Goal: Task Accomplishment & Management: Complete application form

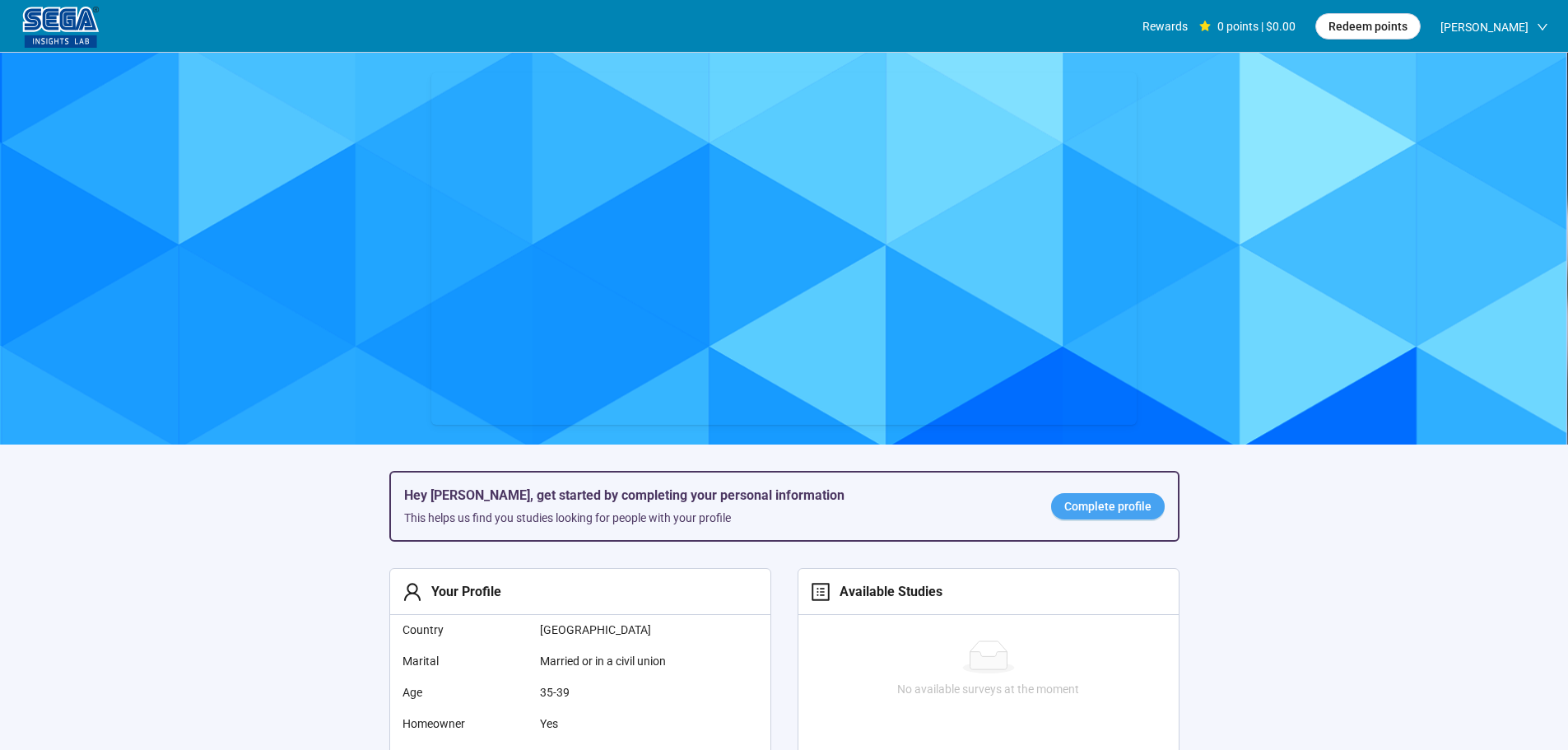
click at [1078, 501] on span "Complete profile" at bounding box center [1108, 506] width 87 height 18
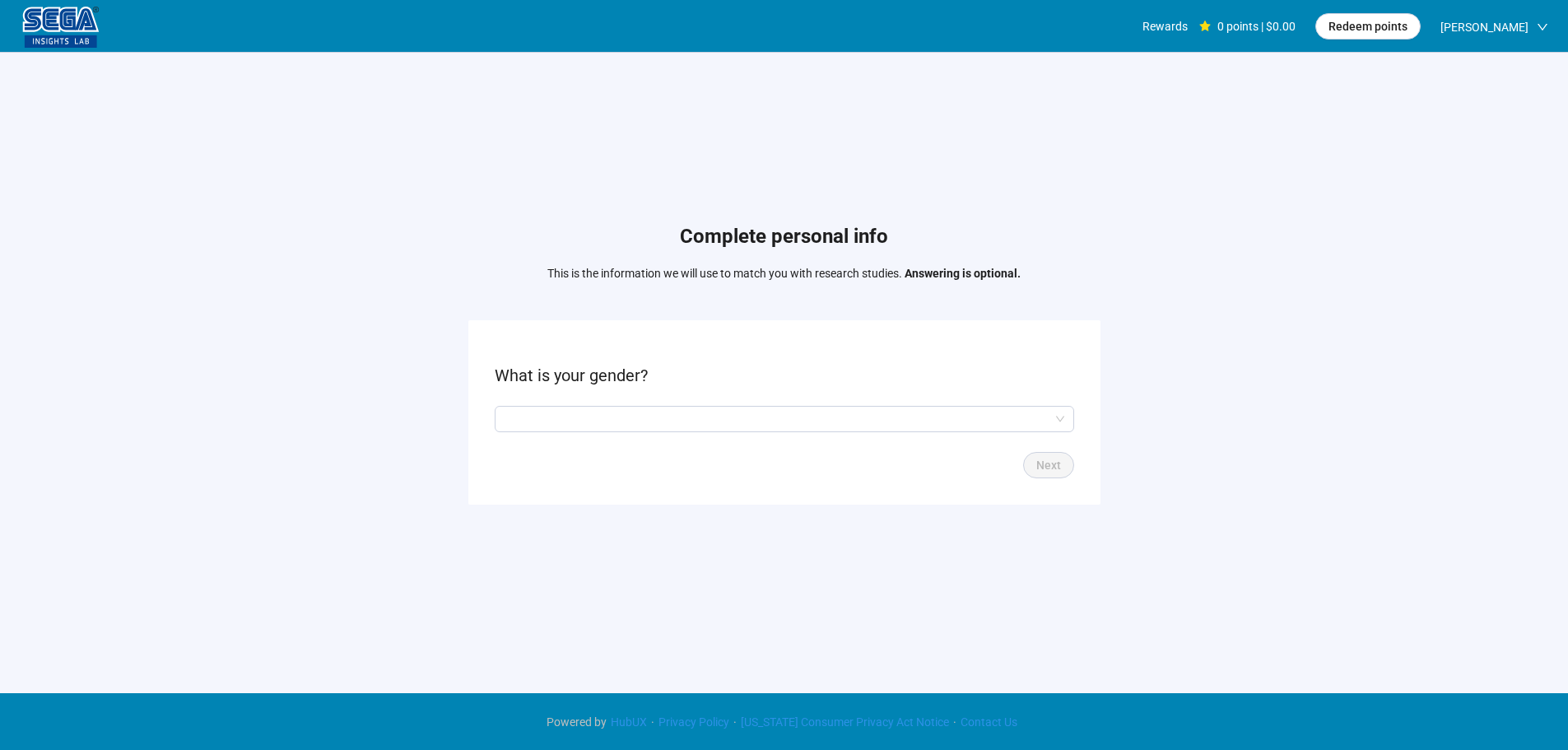
drag, startPoint x: 751, startPoint y: 444, endPoint x: 741, endPoint y: 439, distance: 11.2
click at [747, 442] on form "What is your gender? Next" at bounding box center [785, 412] width 633 height 184
drag, startPoint x: 699, startPoint y: 413, endPoint x: 685, endPoint y: 417, distance: 14.6
click at [699, 413] on input "search" at bounding box center [785, 419] width 560 height 25
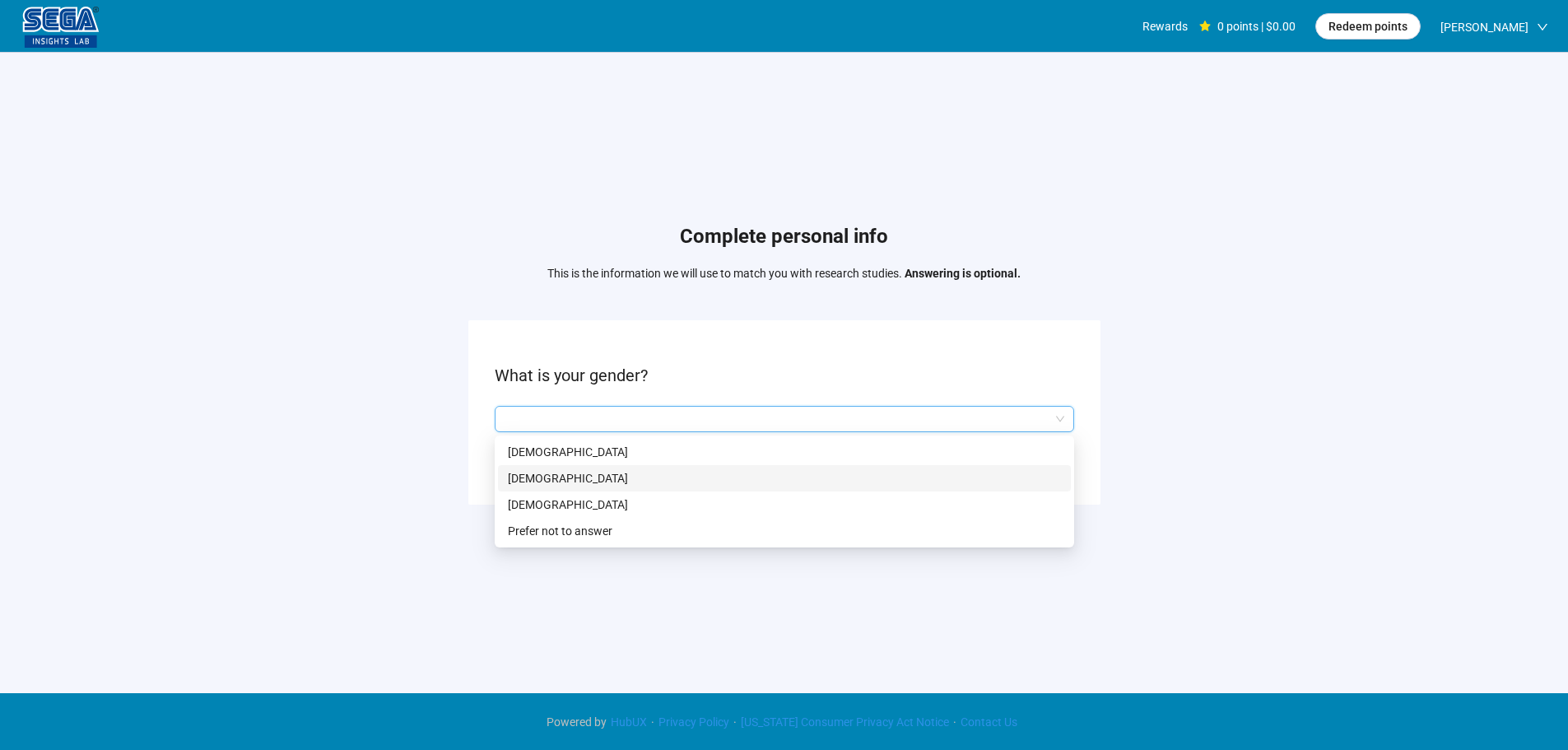
click at [571, 476] on p "[DEMOGRAPHIC_DATA]" at bounding box center [784, 479] width 553 height 18
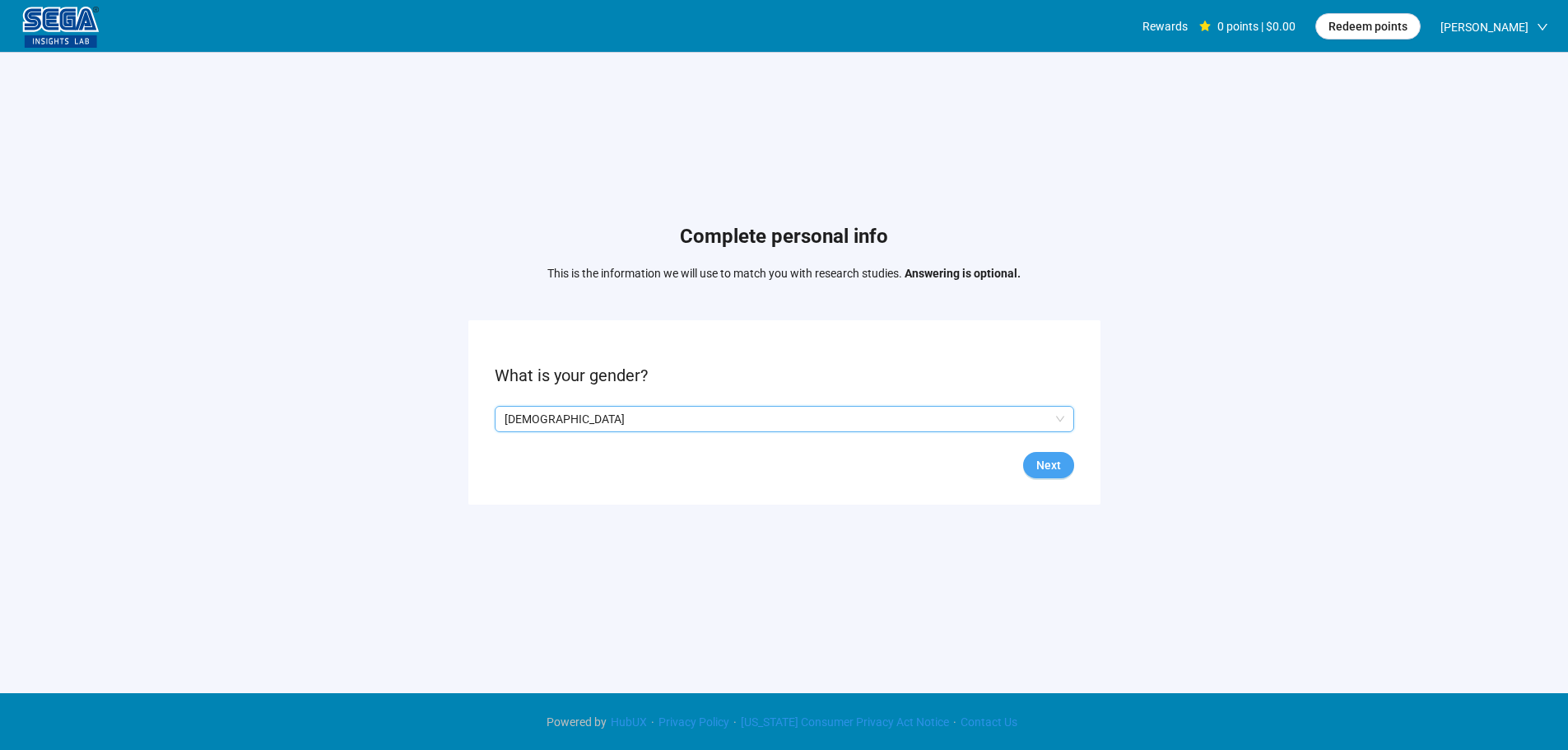
click at [1041, 456] on span "Next" at bounding box center [1048, 465] width 25 height 18
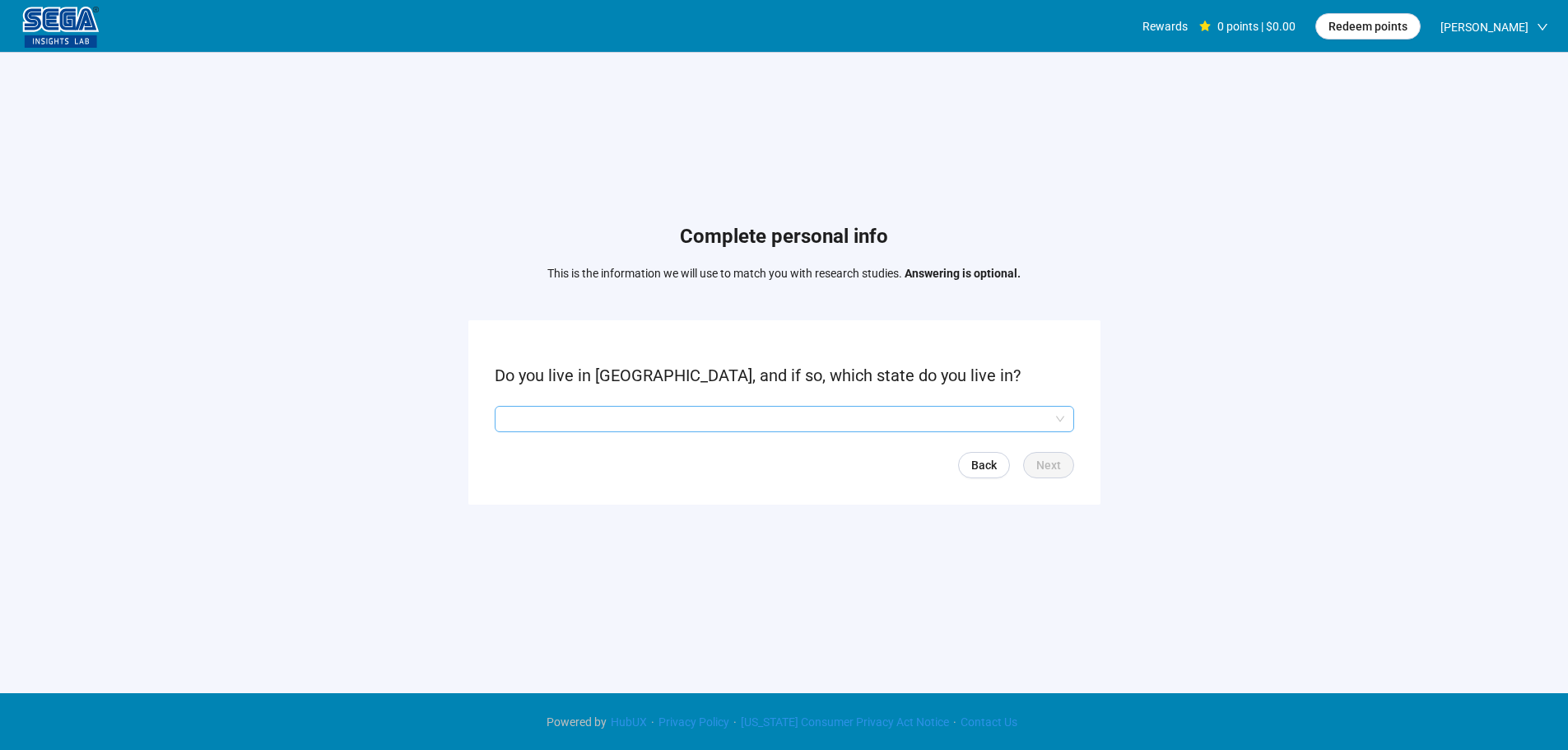
click at [648, 415] on input "search" at bounding box center [785, 419] width 560 height 25
click at [547, 400] on form "Do you live in [GEOGRAPHIC_DATA], and if so, which state do you live in? Q2hhcm…" at bounding box center [785, 412] width 633 height 184
click at [546, 413] on input "search" at bounding box center [785, 419] width 560 height 25
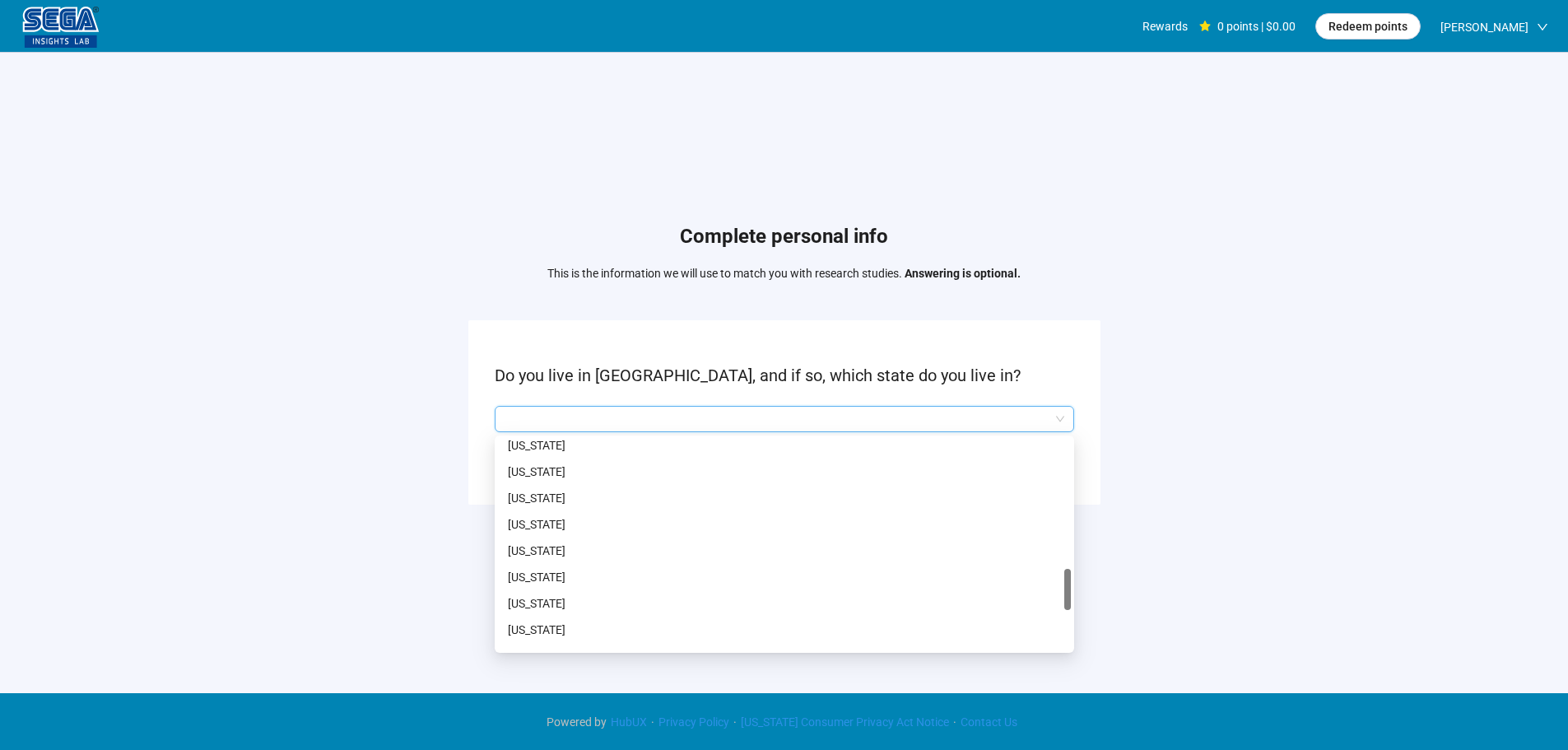
scroll to position [1070, 0]
click at [541, 513] on p "[US_STATE]" at bounding box center [784, 515] width 553 height 18
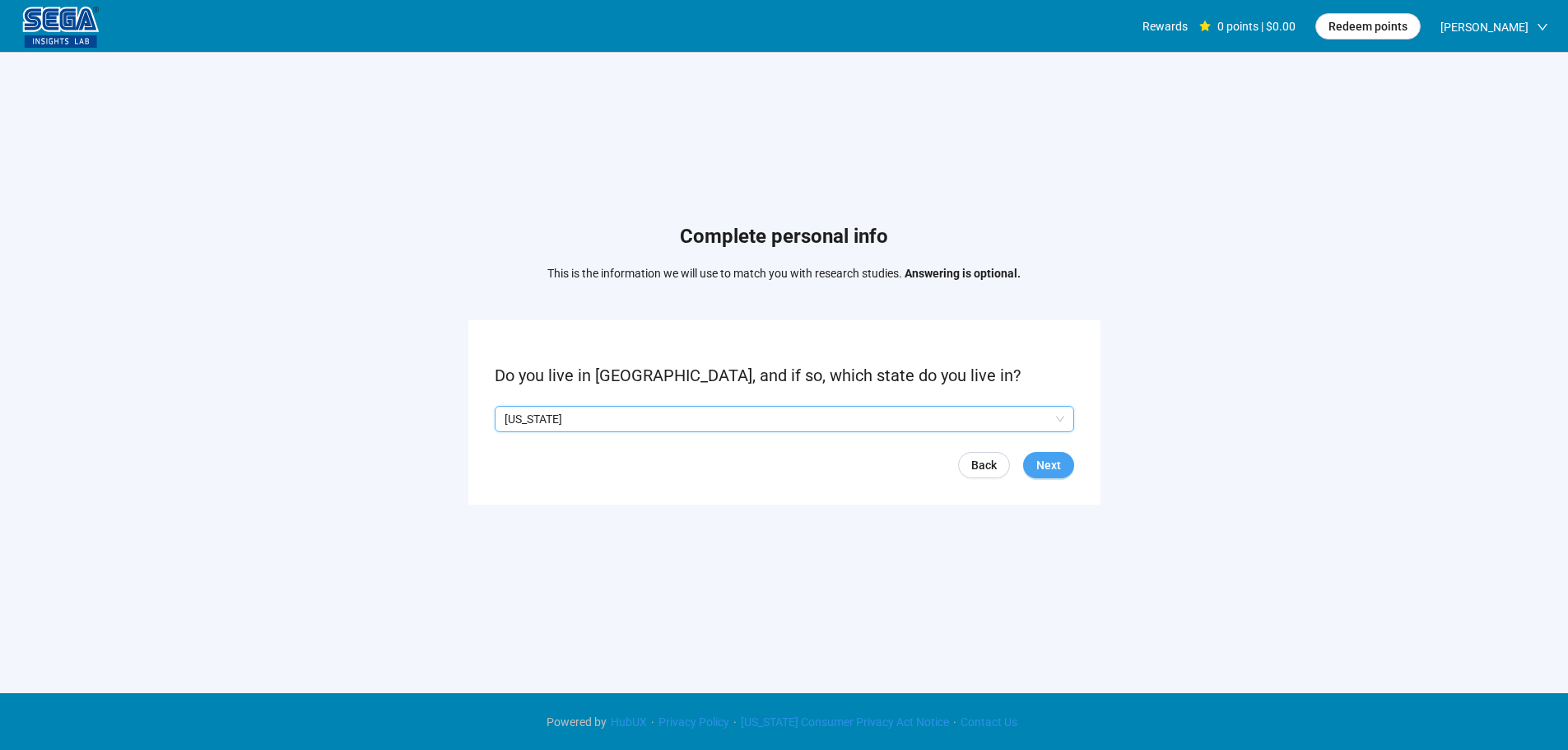
click at [1044, 465] on span "Next" at bounding box center [1048, 465] width 25 height 18
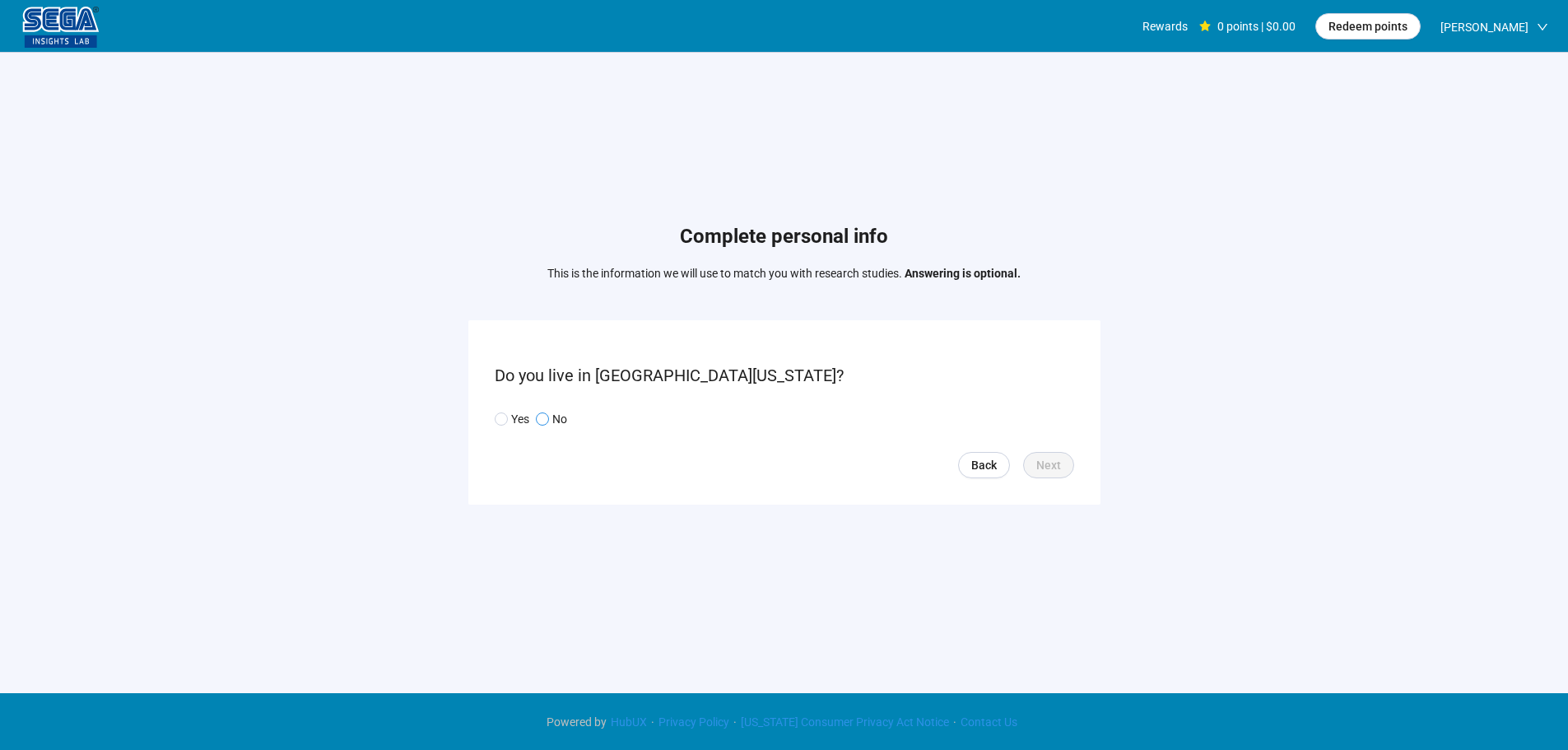
click at [557, 420] on p "No" at bounding box center [559, 419] width 15 height 18
click at [1057, 464] on span "Next" at bounding box center [1048, 465] width 25 height 18
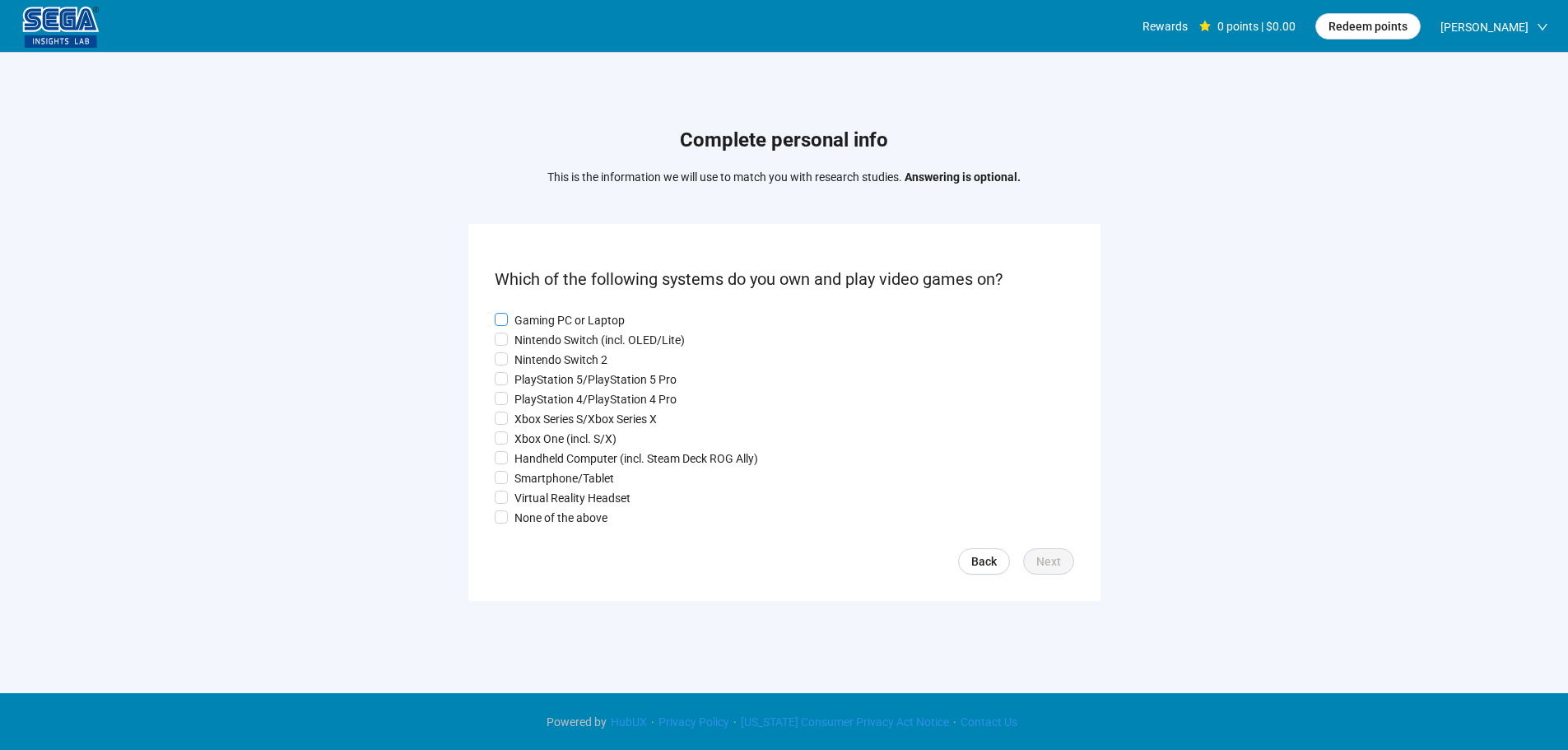
click at [538, 313] on p "Gaming PC or Laptop" at bounding box center [570, 320] width 110 height 18
drag, startPoint x: 536, startPoint y: 337, endPoint x: 536, endPoint y: 355, distance: 18.0
click at [536, 338] on p "Nintendo Switch (incl. OLED/Lite)" at bounding box center [599, 340] width 170 height 18
drag, startPoint x: 536, startPoint y: 357, endPoint x: 535, endPoint y: 383, distance: 26.0
click at [536, 358] on p "Nintendo Switch 2" at bounding box center [561, 360] width 93 height 18
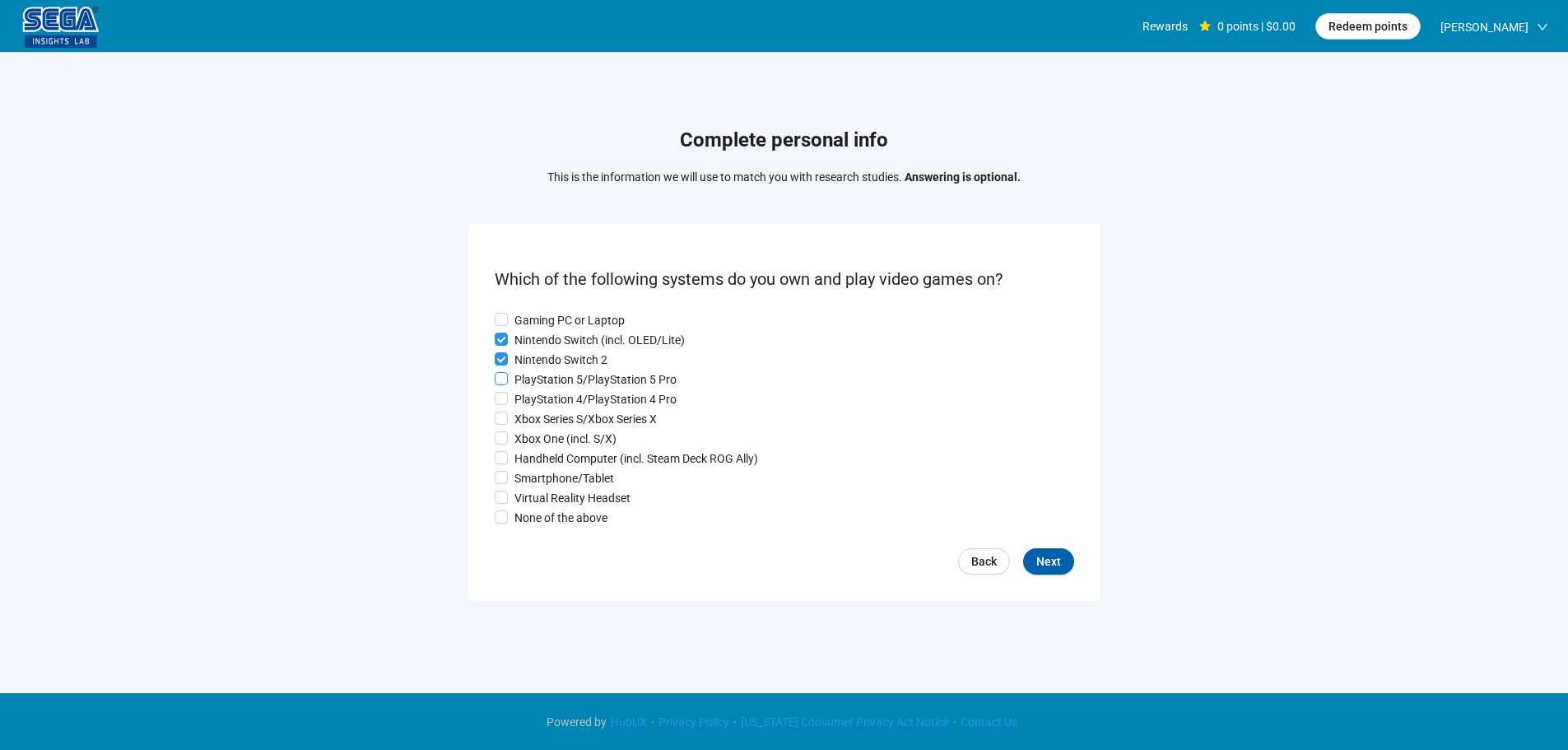
click at [535, 383] on p "PlayStation 5/PlayStation 5 Pro" at bounding box center [595, 379] width 162 height 18
click at [540, 320] on p "Gaming PC or Laptop" at bounding box center [570, 320] width 110 height 18
drag, startPoint x: 532, startPoint y: 413, endPoint x: 540, endPoint y: 455, distance: 42.8
click at [532, 414] on p "Xbox Series S/Xbox Series X" at bounding box center [586, 419] width 142 height 18
drag, startPoint x: 540, startPoint y: 455, endPoint x: 540, endPoint y: 465, distance: 10.0
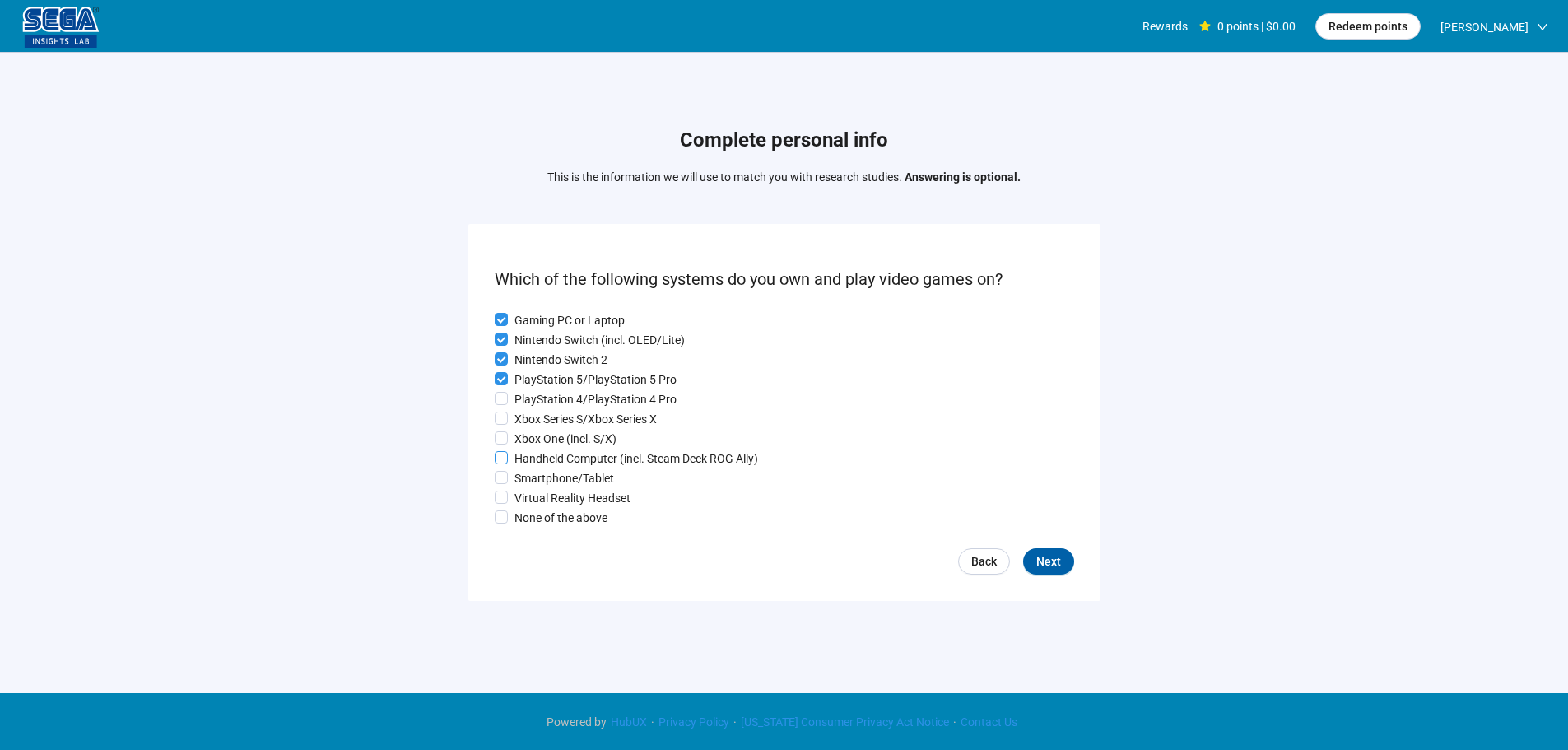
click at [540, 460] on p "Handheld Computer (incl. Steam Deck ROG Ally)" at bounding box center [637, 459] width 244 height 18
click at [543, 488] on p "Smartphone/Tablet" at bounding box center [564, 479] width 99 height 18
click at [536, 385] on p "PlayStation 5/PlayStation 5 Pro" at bounding box center [595, 379] width 162 height 18
click at [546, 401] on p "PlayStation 4/PlayStation 4 Pro" at bounding box center [595, 399] width 162 height 18
click at [539, 382] on p "PlayStation 5/PlayStation 5 Pro" at bounding box center [595, 379] width 162 height 18
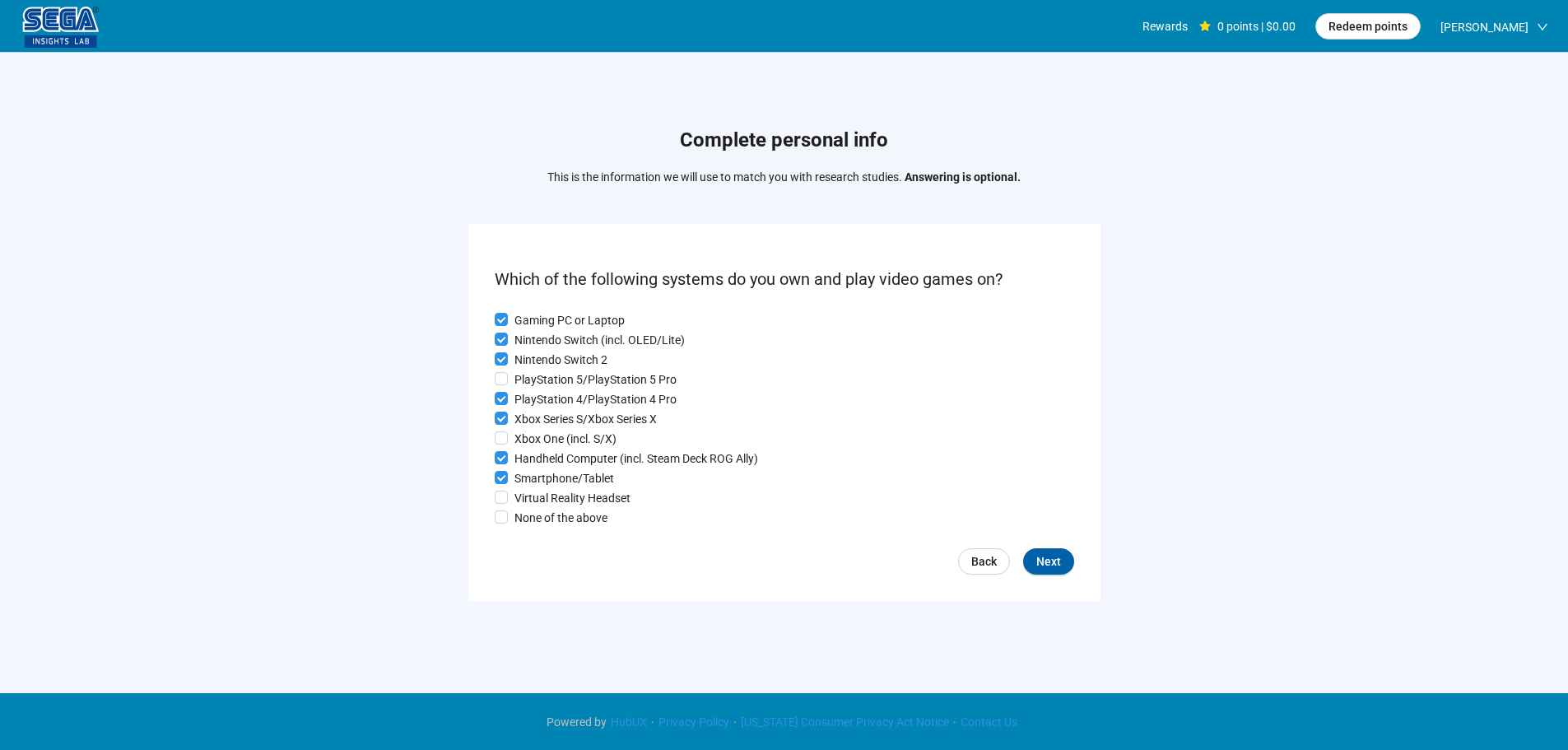
click at [548, 450] on div "Gaming PC or Laptop Nintendo Switch (incl. OLED/Lite) Nintendo Switch 2 PlaySta…" at bounding box center [785, 420] width 580 height 216
click at [546, 437] on p "Xbox One (incl. S/X)" at bounding box center [566, 438] width 102 height 18
click at [557, 385] on p "PlayStation 5/PlayStation 5 Pro" at bounding box center [595, 379] width 162 height 18
click at [578, 502] on p "Virtual Reality Headset" at bounding box center [573, 498] width 116 height 18
click at [1048, 560] on span "Next" at bounding box center [1048, 561] width 25 height 18
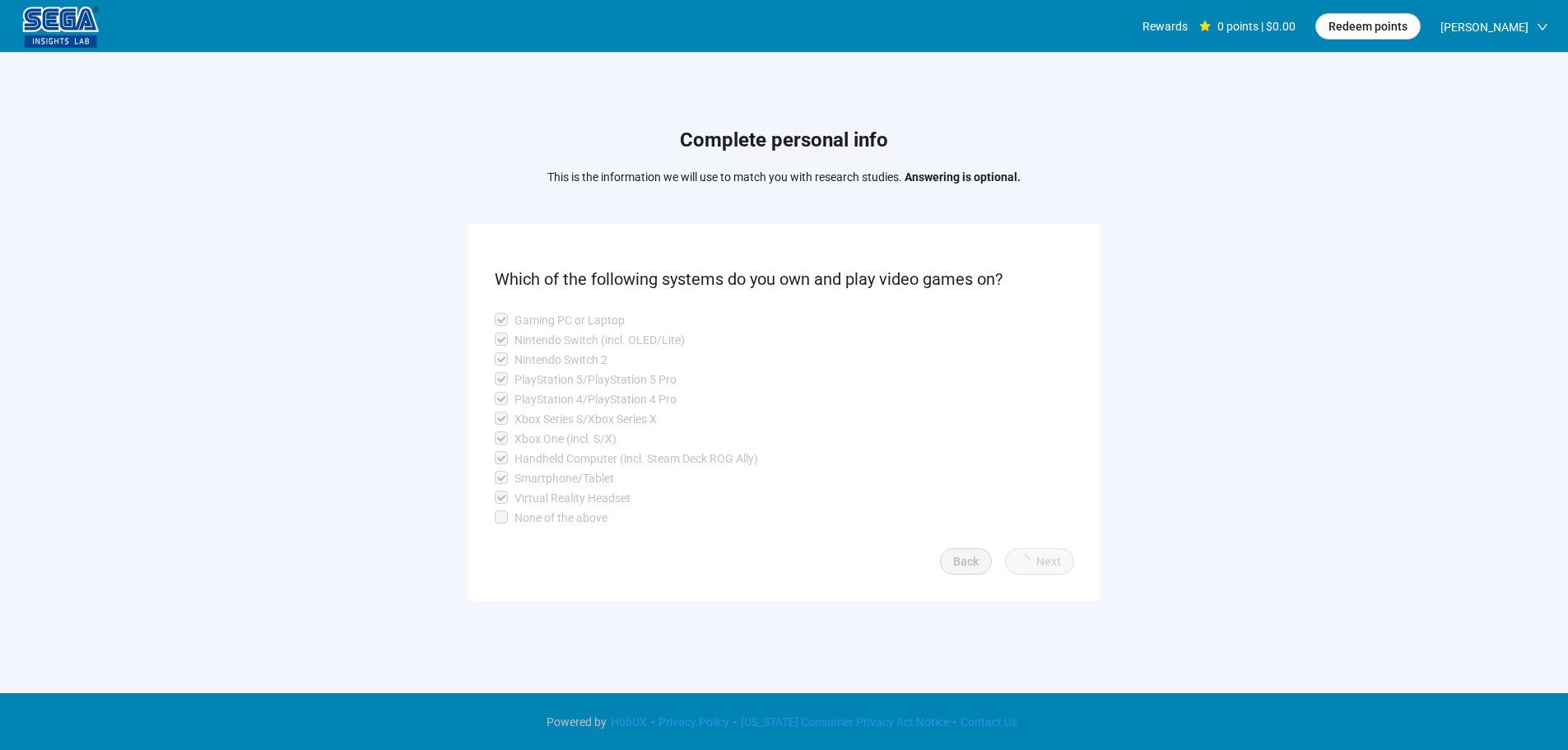
scroll to position [1, 0]
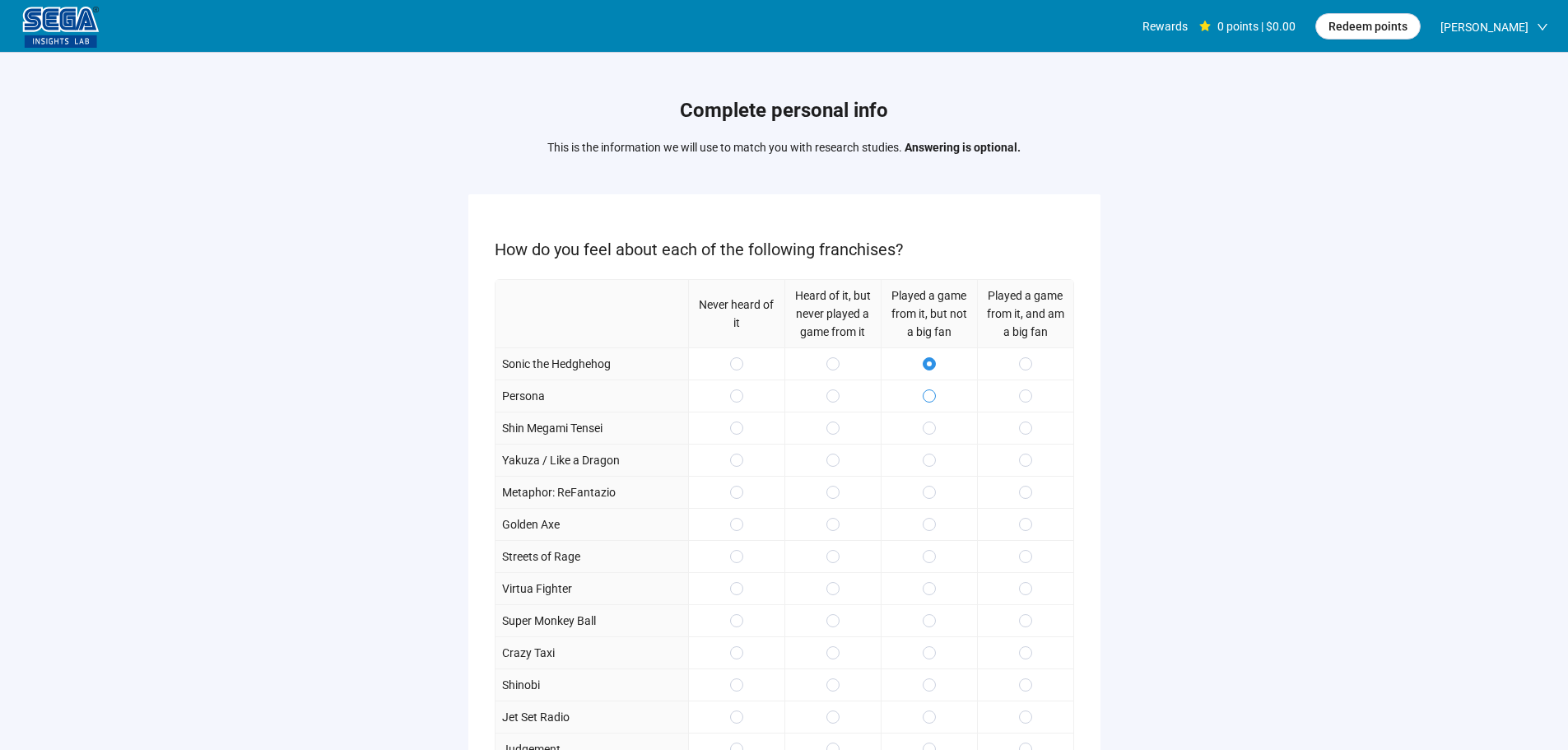
click at [931, 391] on span at bounding box center [928, 395] width 13 height 13
click at [1022, 433] on span at bounding box center [1025, 428] width 13 height 13
click at [1025, 471] on div at bounding box center [1026, 460] width 96 height 32
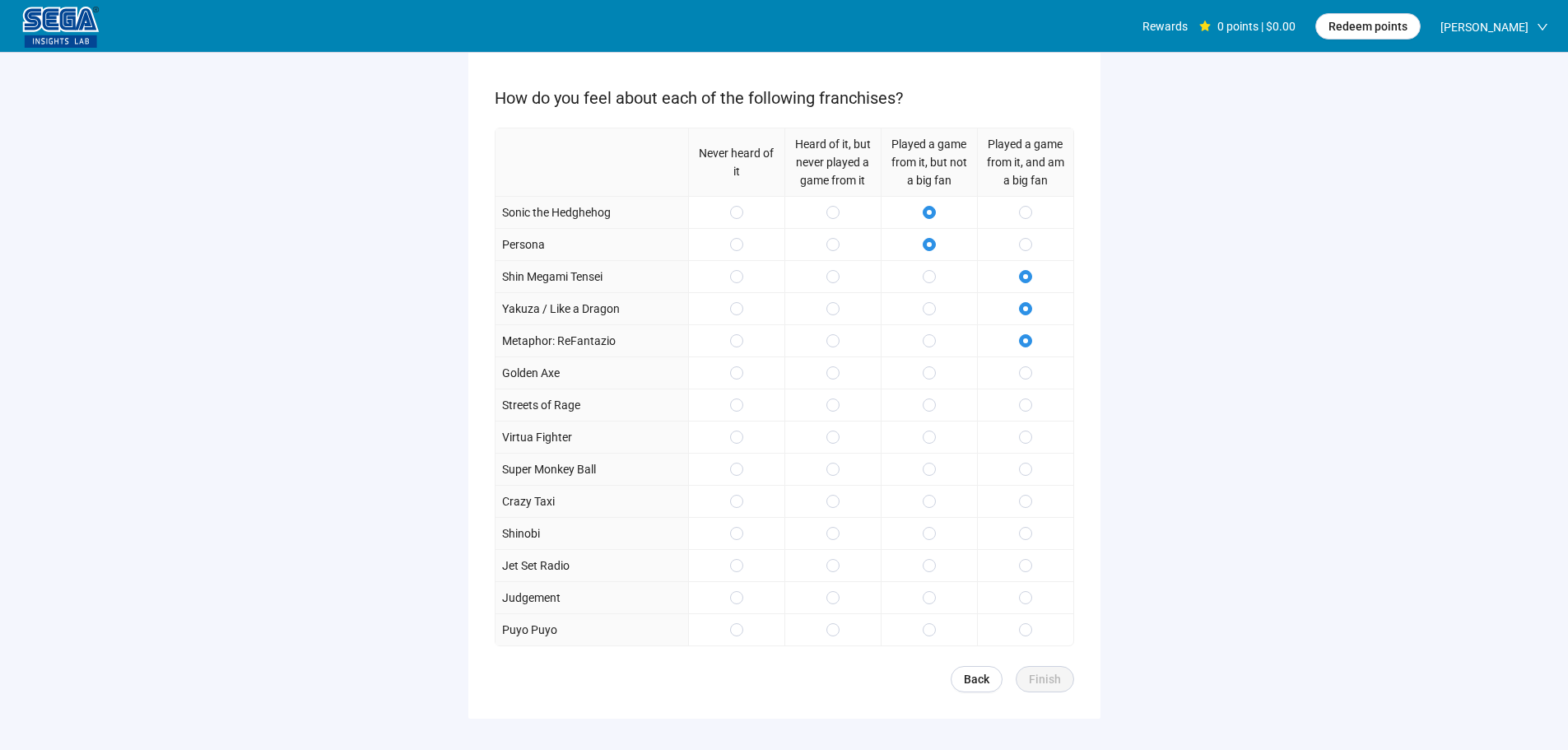
scroll to position [241, 0]
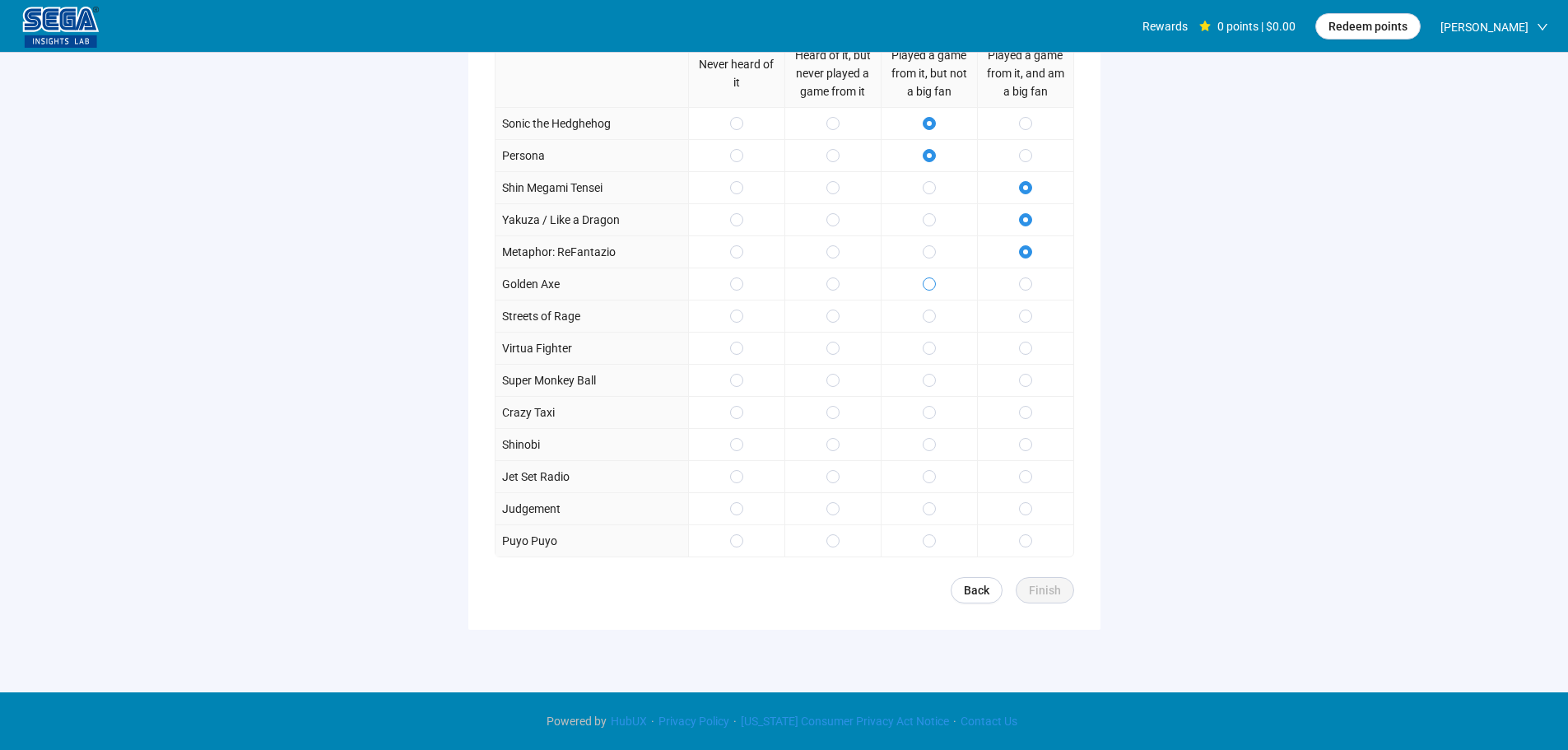
click at [933, 299] on div "Never heard of it Heard of it, but never played a game from it Played a game fr…" at bounding box center [785, 298] width 580 height 519
drag, startPoint x: 933, startPoint y: 359, endPoint x: 938, endPoint y: 399, distance: 40.3
click at [934, 363] on div at bounding box center [929, 348] width 96 height 32
click at [938, 399] on div at bounding box center [929, 412] width 96 height 32
click at [1037, 424] on div at bounding box center [1026, 412] width 96 height 32
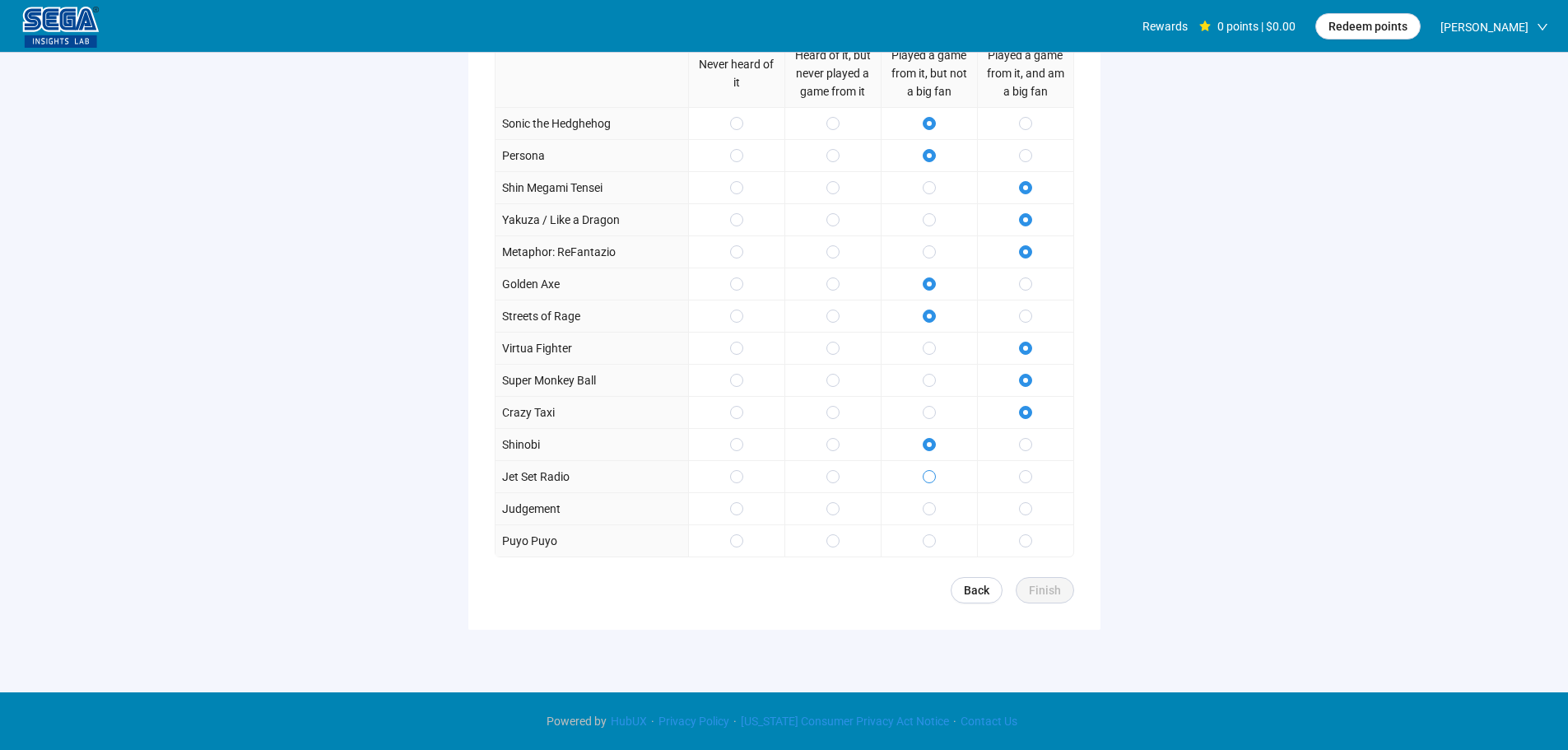
click at [928, 472] on span at bounding box center [928, 477] width 13 height 13
click at [939, 508] on div at bounding box center [929, 508] width 96 height 32
click at [1034, 578] on button "Finish" at bounding box center [1045, 590] width 59 height 27
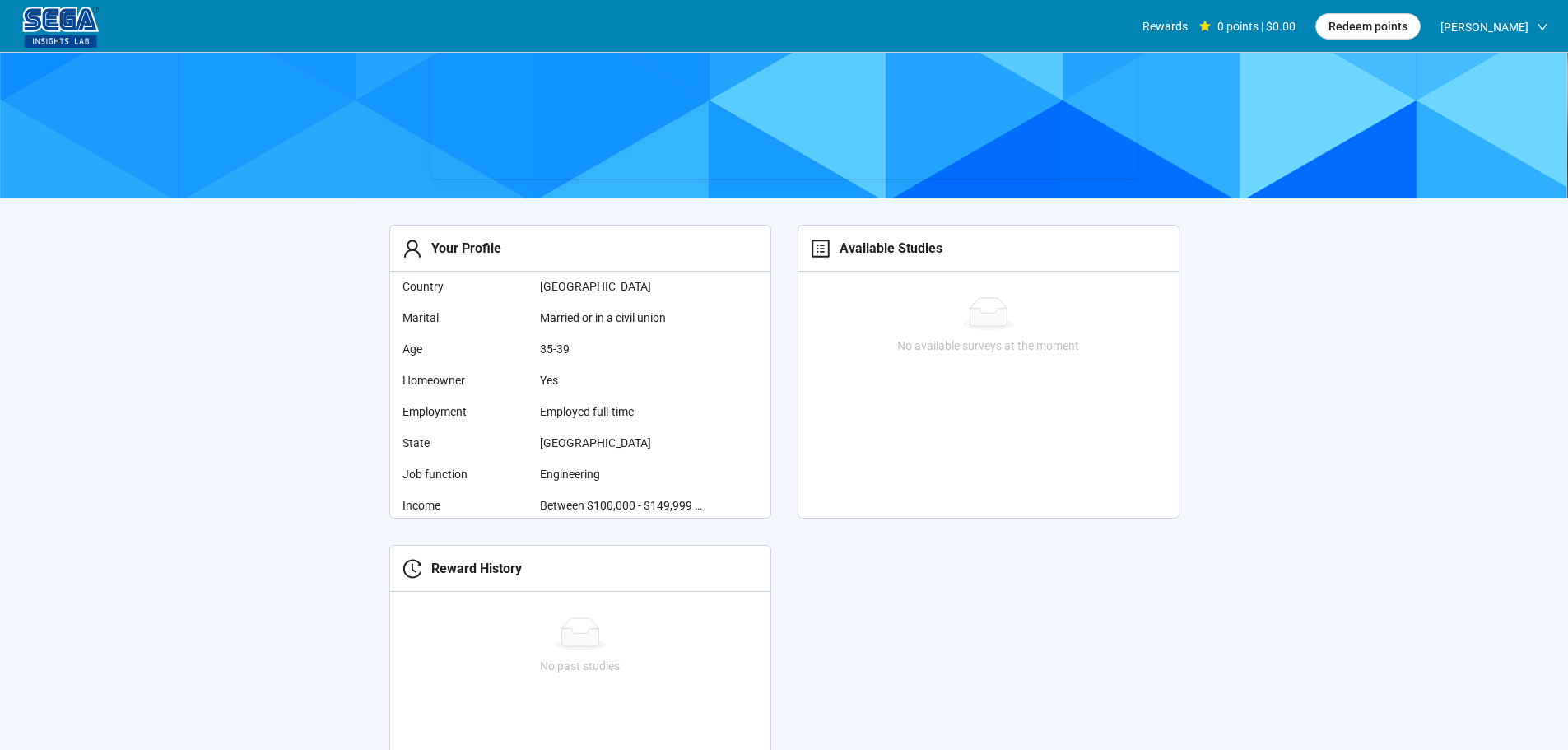
scroll to position [247, 0]
